Goal: Check status: Check status

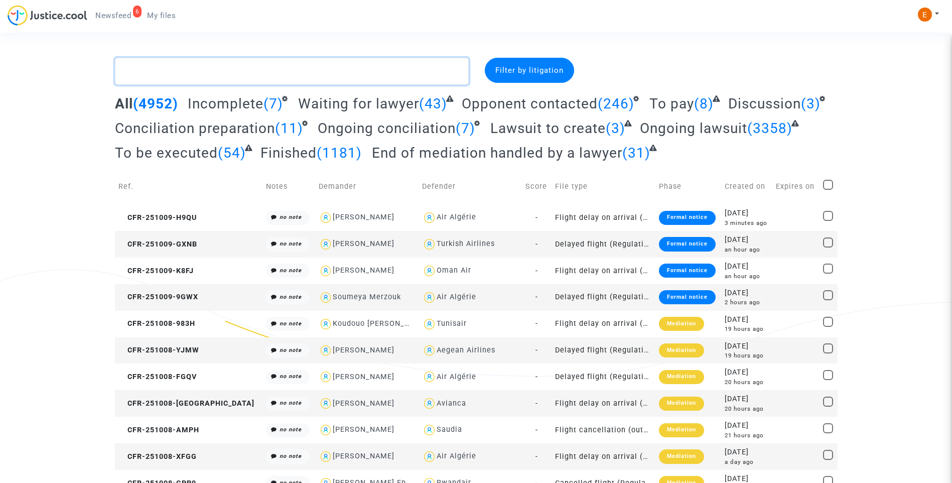
paste textarea "Bamba"
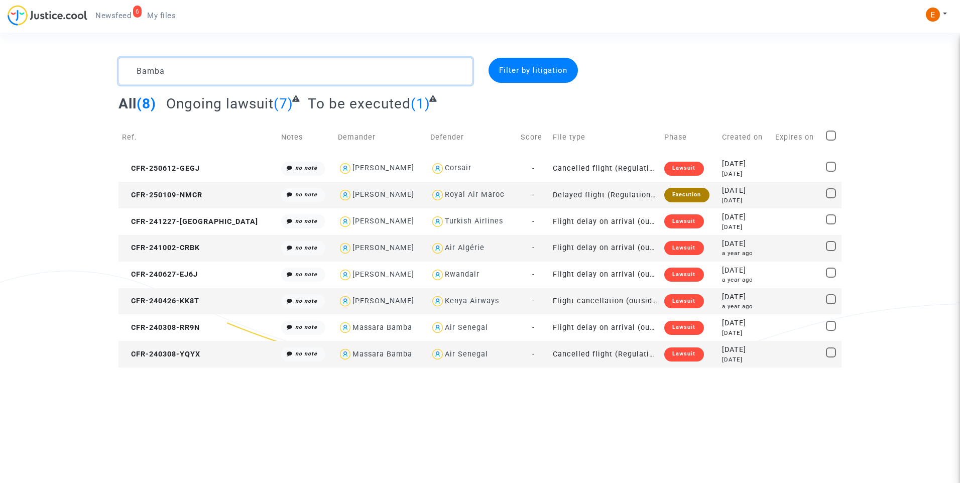
type textarea "Bamba"
click at [672, 192] on div "Execution" at bounding box center [686, 195] width 45 height 14
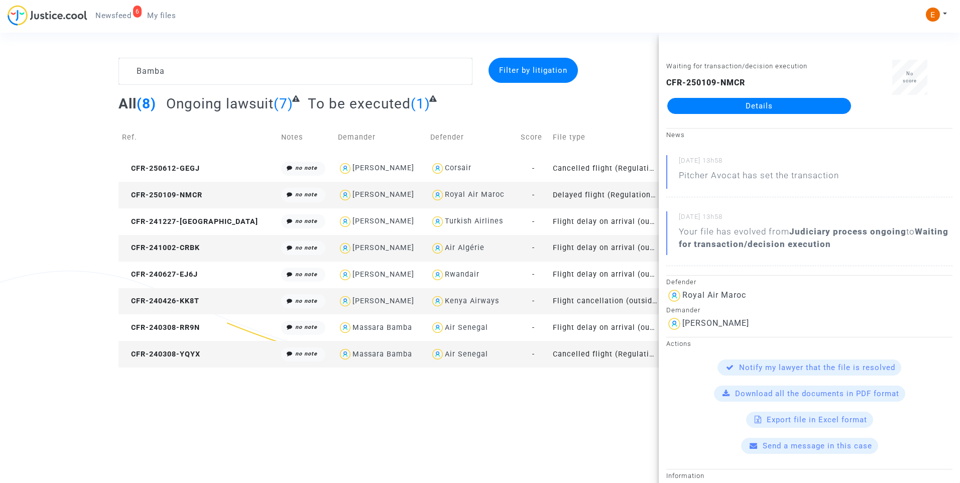
click at [740, 114] on div "Waiting for transaction/decision execution CFR-250109-NMCR Details" at bounding box center [759, 91] width 201 height 63
click at [740, 112] on link "Details" at bounding box center [759, 106] width 184 height 16
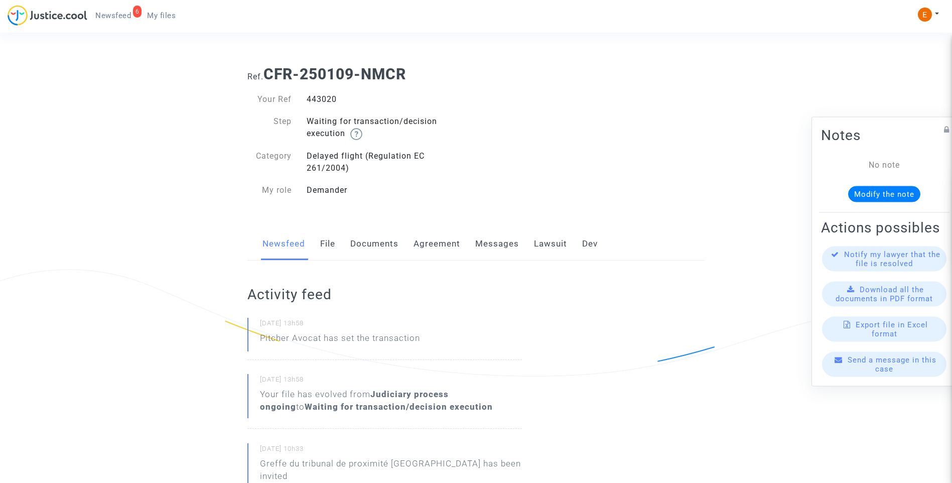
click at [555, 246] on link "Lawsuit" at bounding box center [550, 243] width 33 height 33
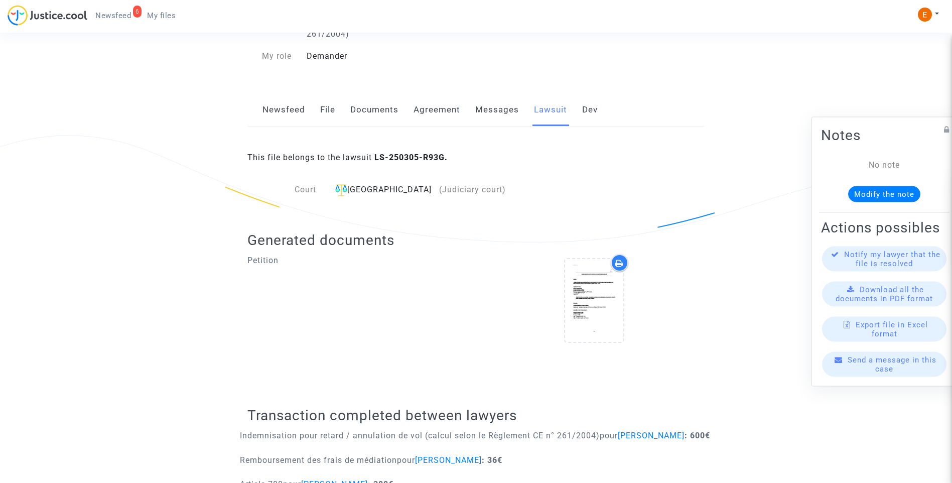
scroll to position [186, 0]
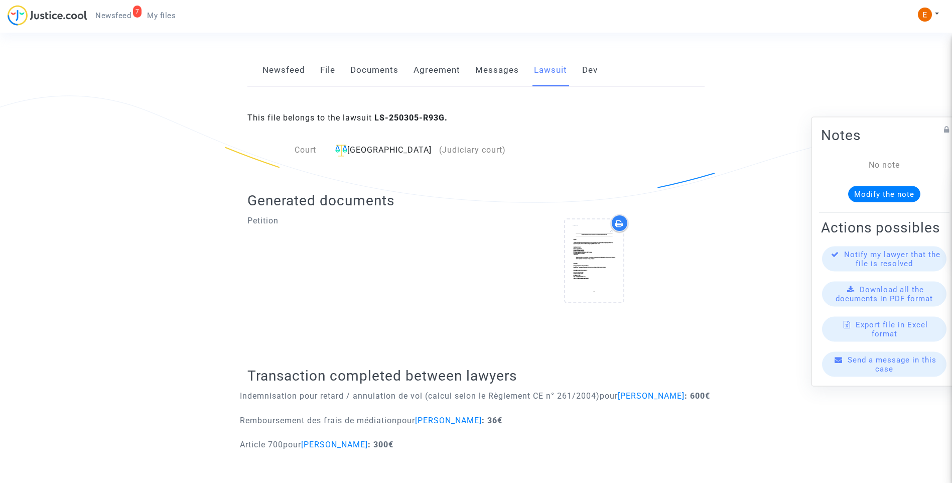
click at [156, 17] on span "My files" at bounding box center [161, 15] width 29 height 9
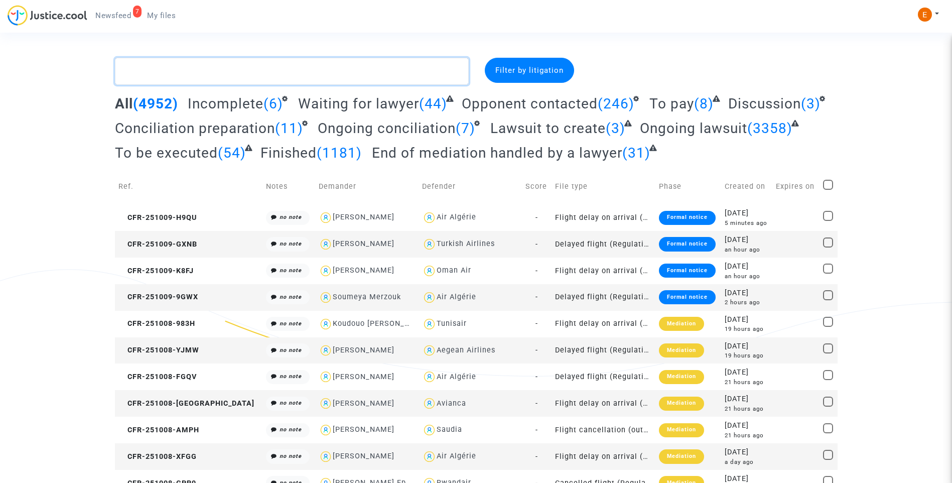
paste textarea "Gouiri"
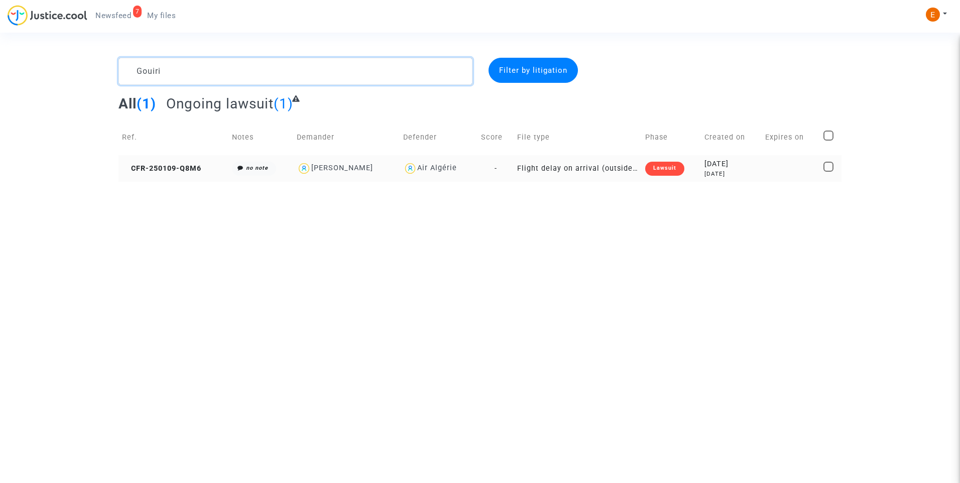
type textarea "Gouiri"
click at [659, 171] on div "Lawsuit" at bounding box center [664, 169] width 39 height 14
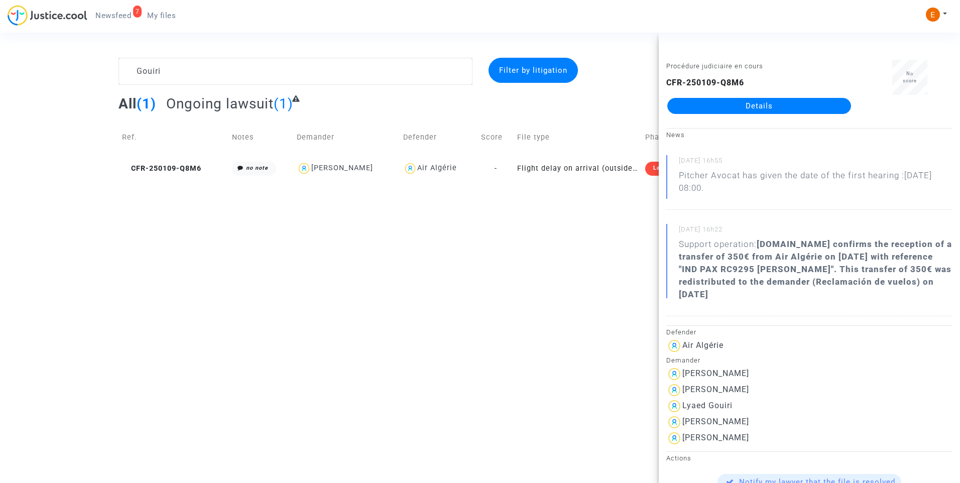
click at [734, 109] on link "Details" at bounding box center [759, 106] width 184 height 16
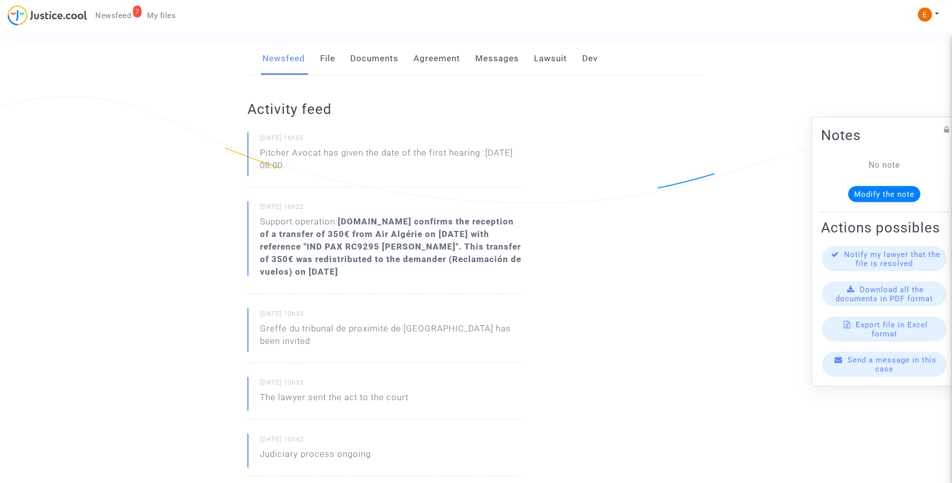
scroll to position [151, 0]
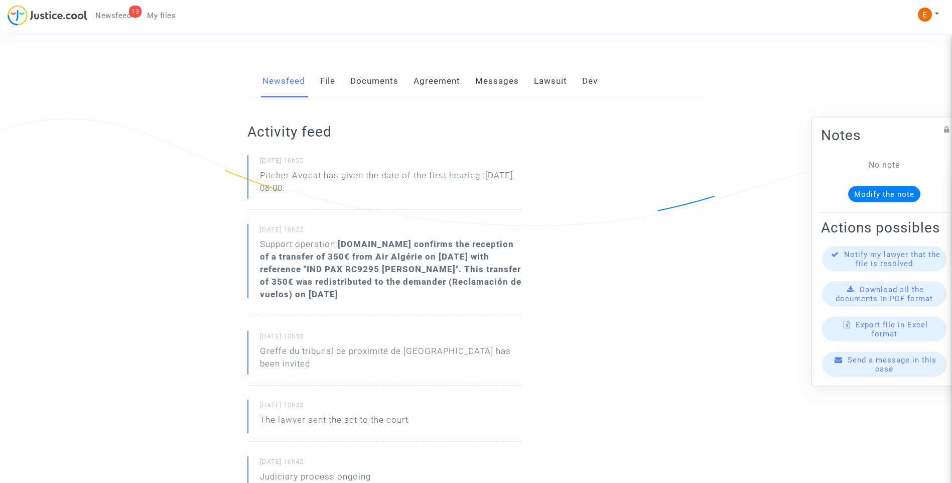
click at [112, 19] on span "Newsfeed" at bounding box center [113, 15] width 36 height 9
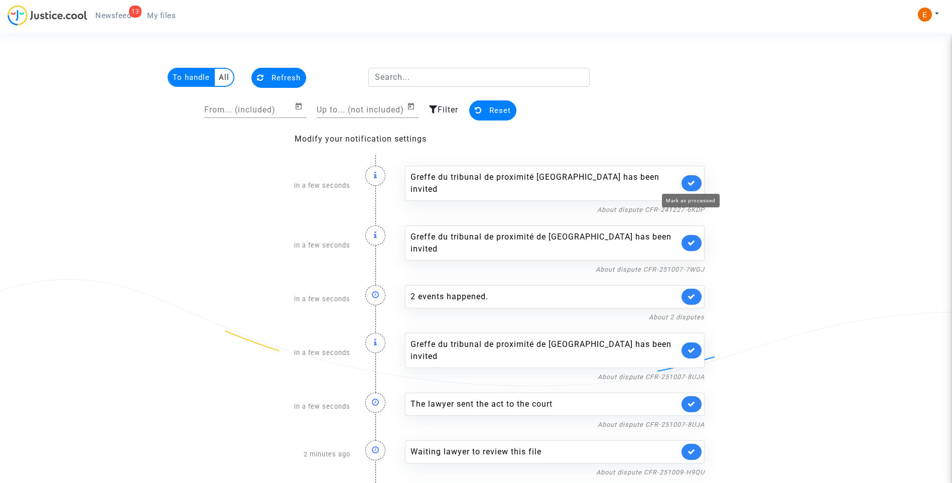
click at [691, 181] on icon at bounding box center [692, 183] width 8 height 8
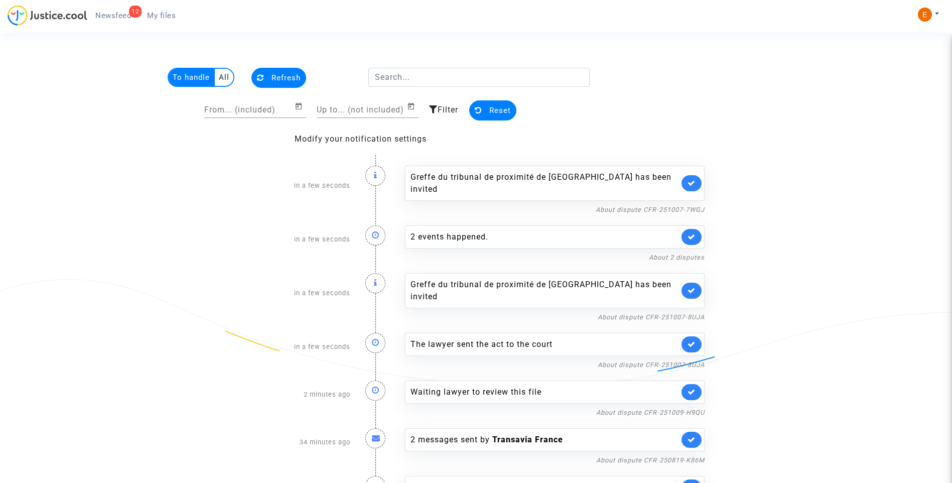
click at [691, 181] on link at bounding box center [692, 183] width 20 height 16
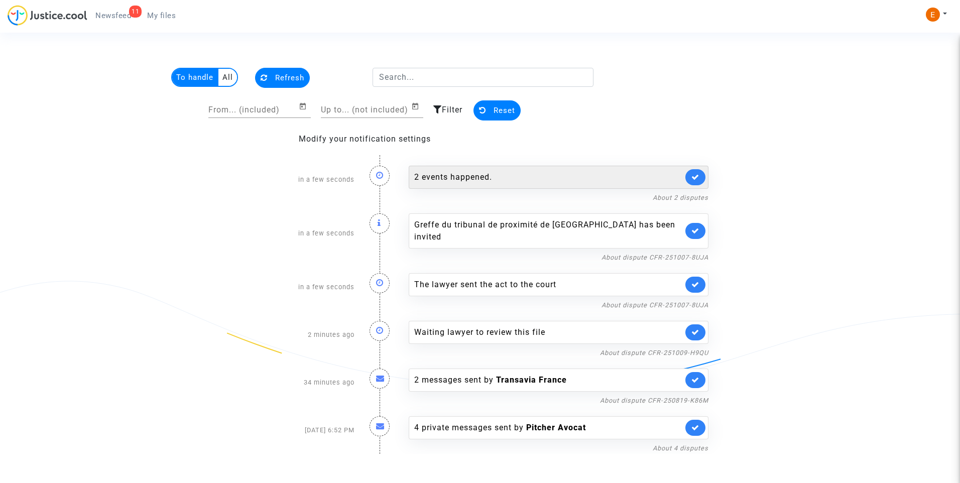
click at [454, 176] on div "2 events happened." at bounding box center [548, 177] width 269 height 12
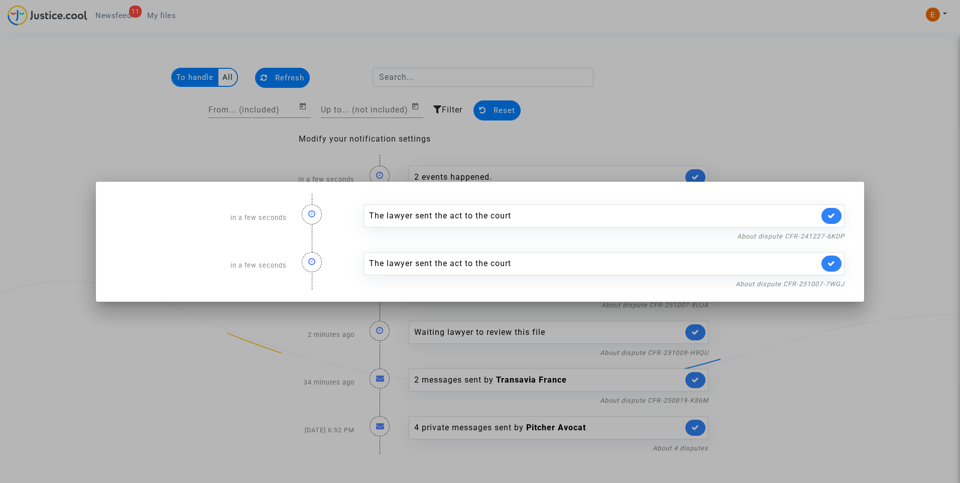
click at [742, 78] on div at bounding box center [480, 241] width 960 height 483
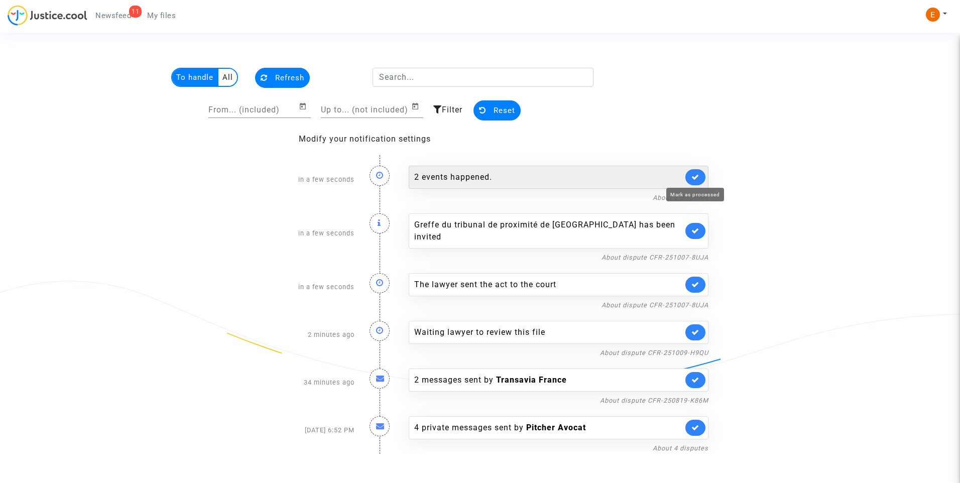
click at [697, 176] on icon at bounding box center [695, 177] width 8 height 8
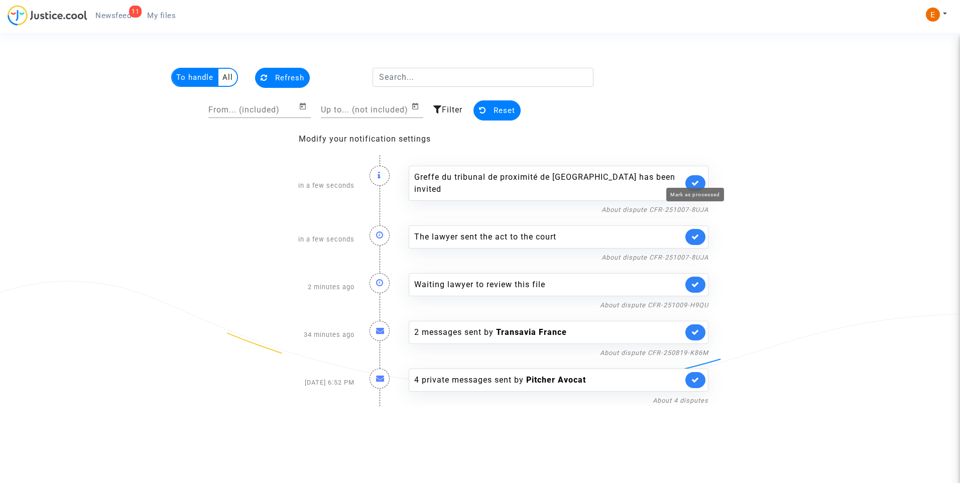
click at [697, 179] on icon at bounding box center [695, 183] width 8 height 8
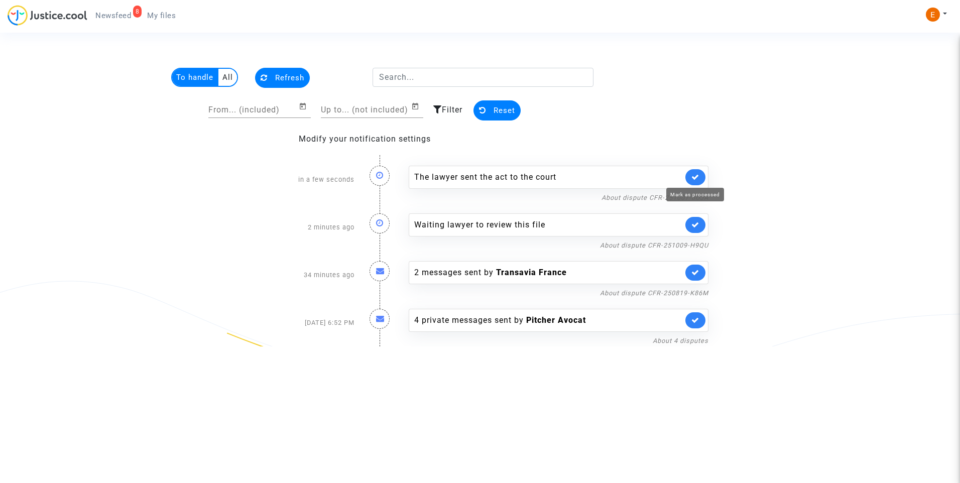
click at [697, 176] on icon at bounding box center [695, 177] width 8 height 8
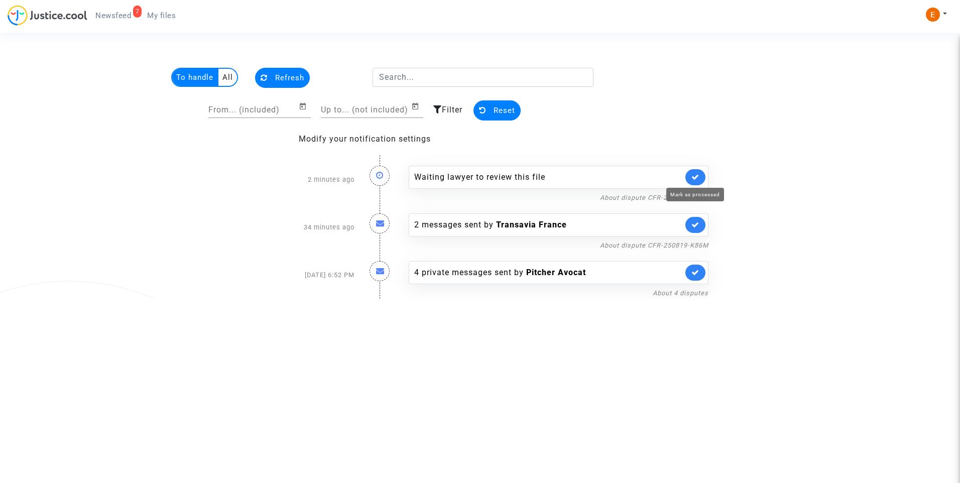
click at [697, 176] on icon at bounding box center [695, 177] width 8 height 8
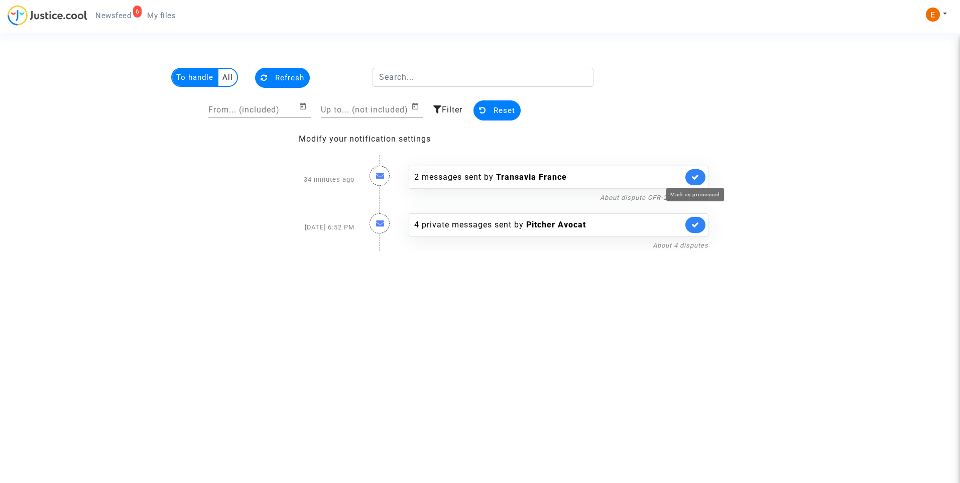
click at [697, 176] on icon at bounding box center [695, 177] width 8 height 8
